Goal: Check status

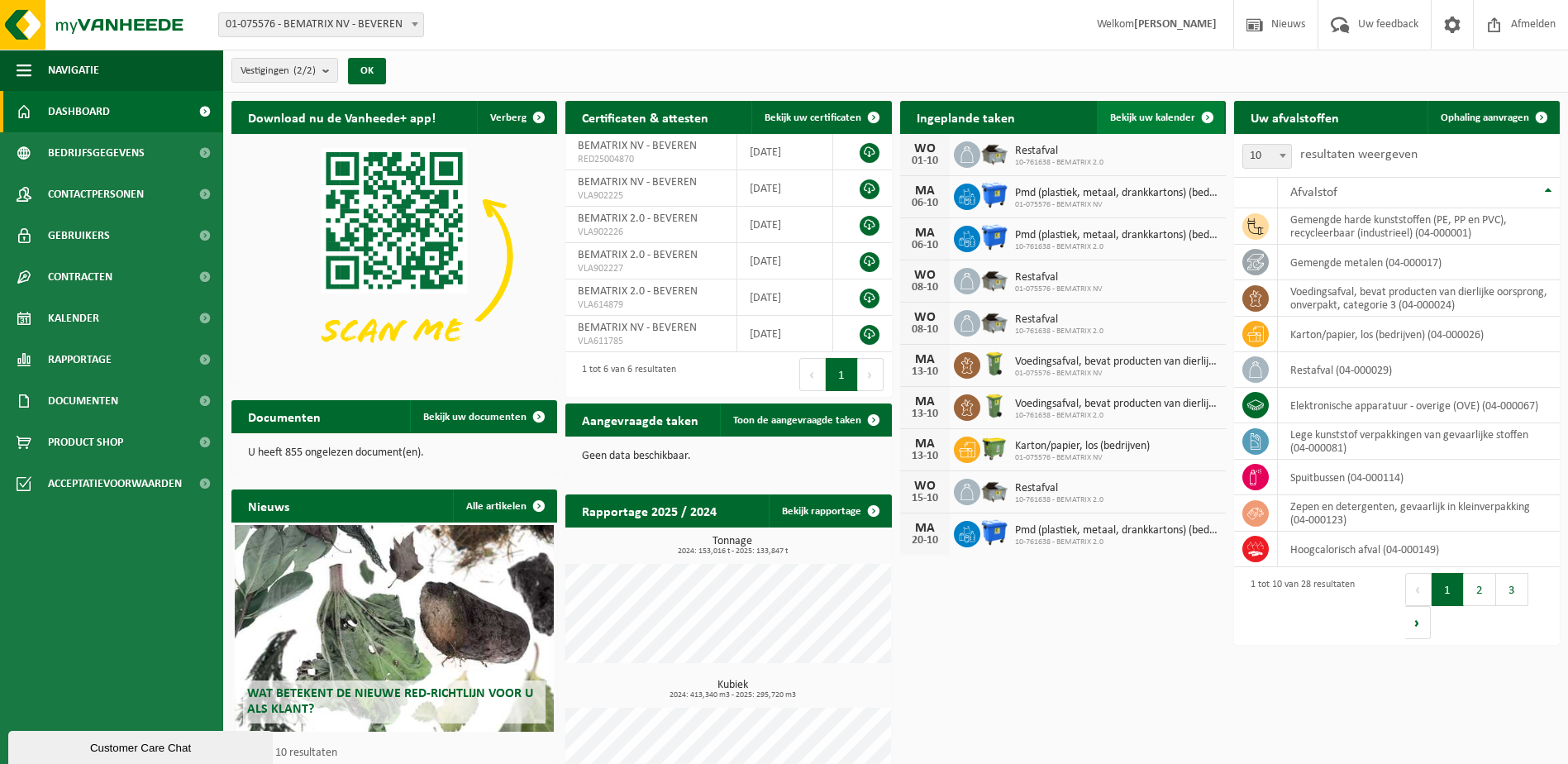
click at [1143, 116] on span "Bekijk uw kalender" at bounding box center [1153, 118] width 85 height 11
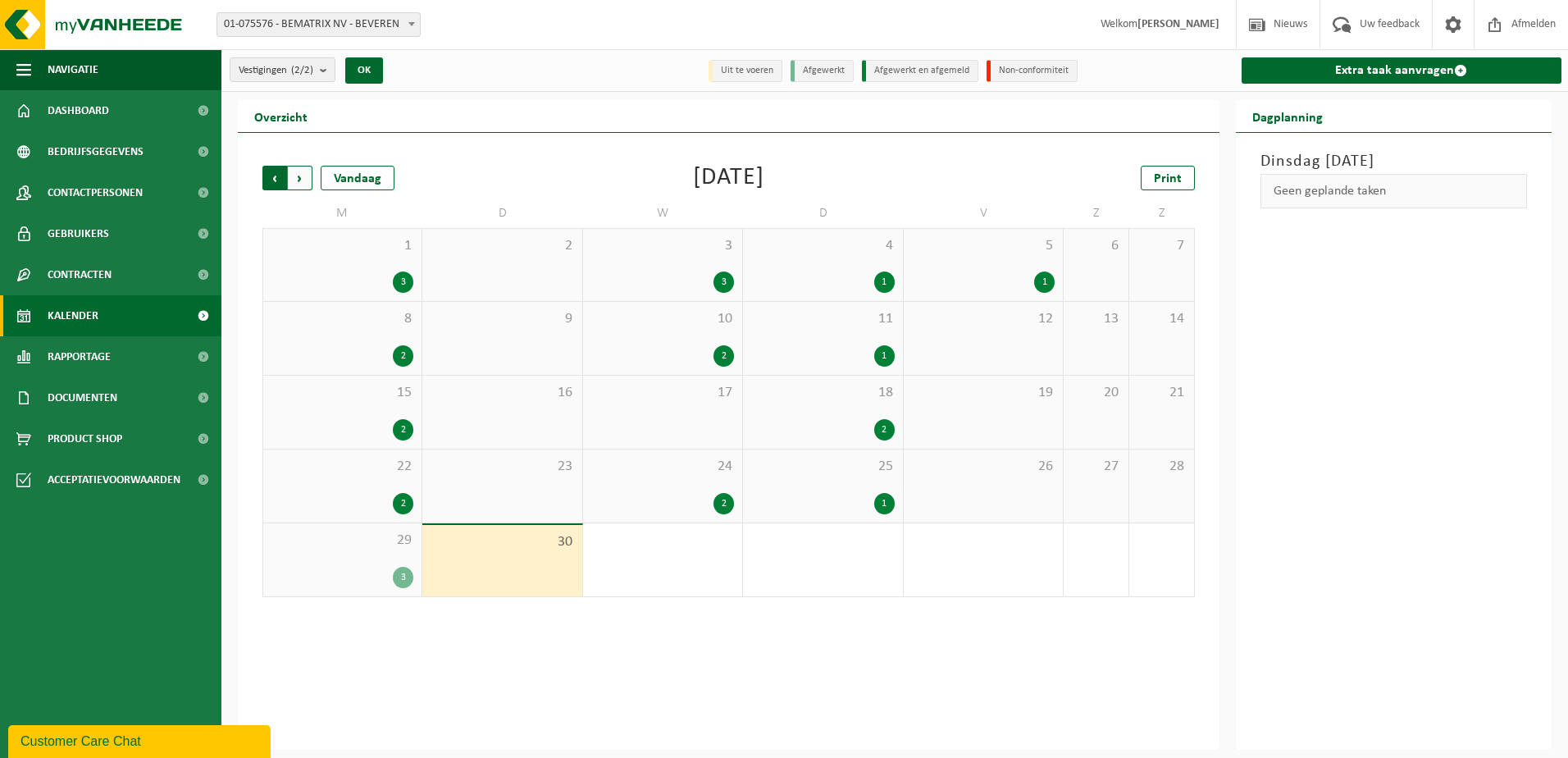
click at [305, 182] on span "Volgende" at bounding box center [300, 178] width 25 height 25
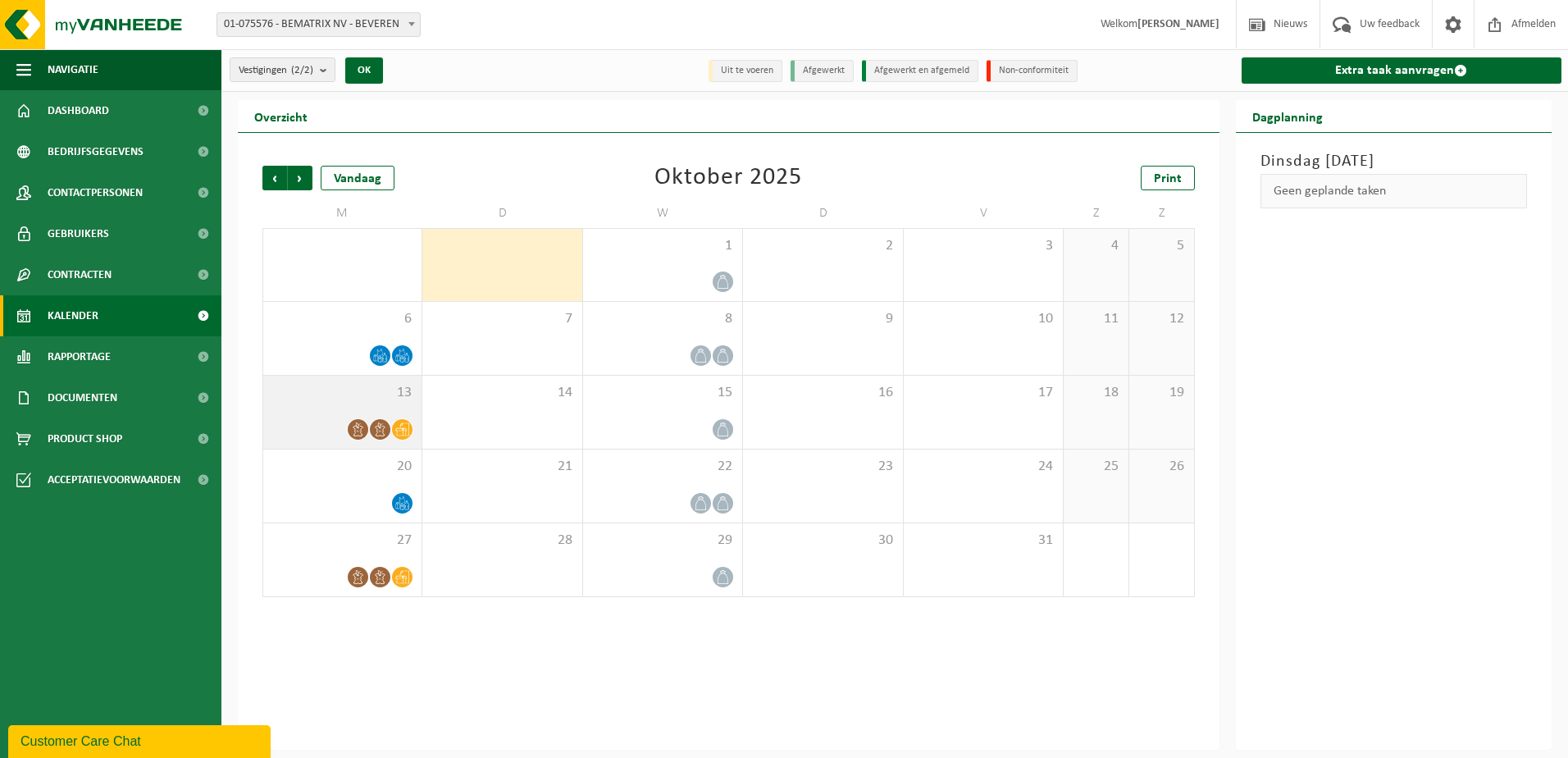
click at [405, 429] on icon at bounding box center [402, 428] width 14 height 14
